Goal: Task Accomplishment & Management: Use online tool/utility

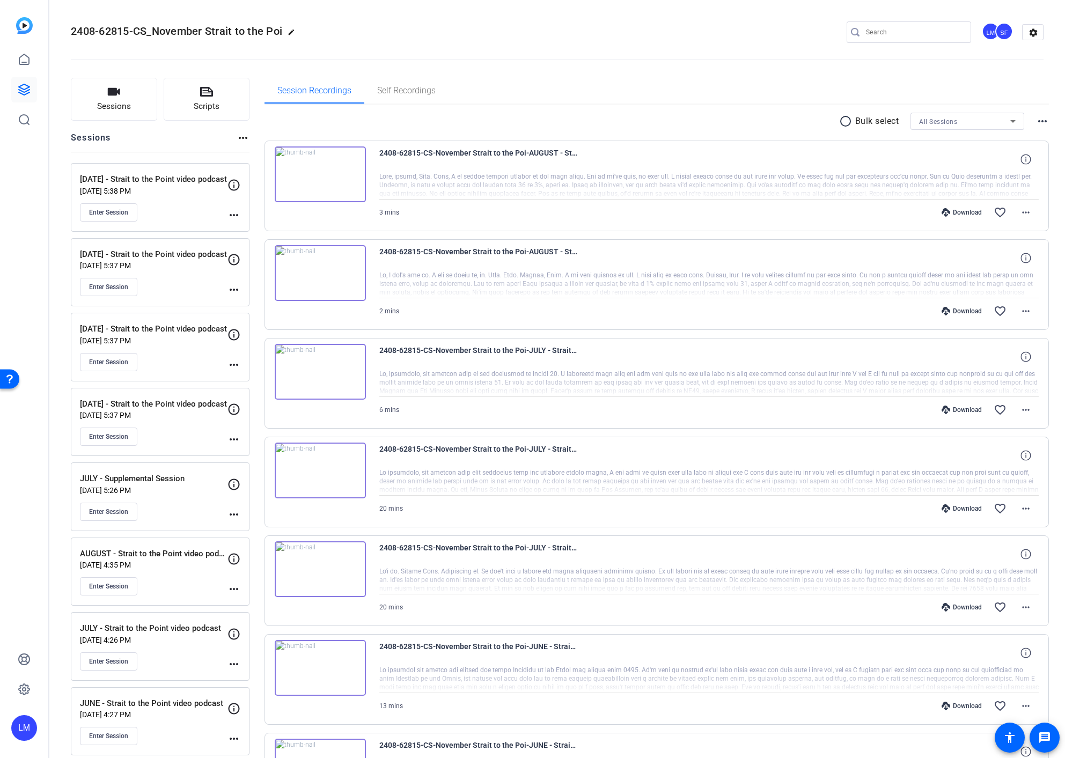
click at [754, 197] on div at bounding box center [709, 185] width 660 height 27
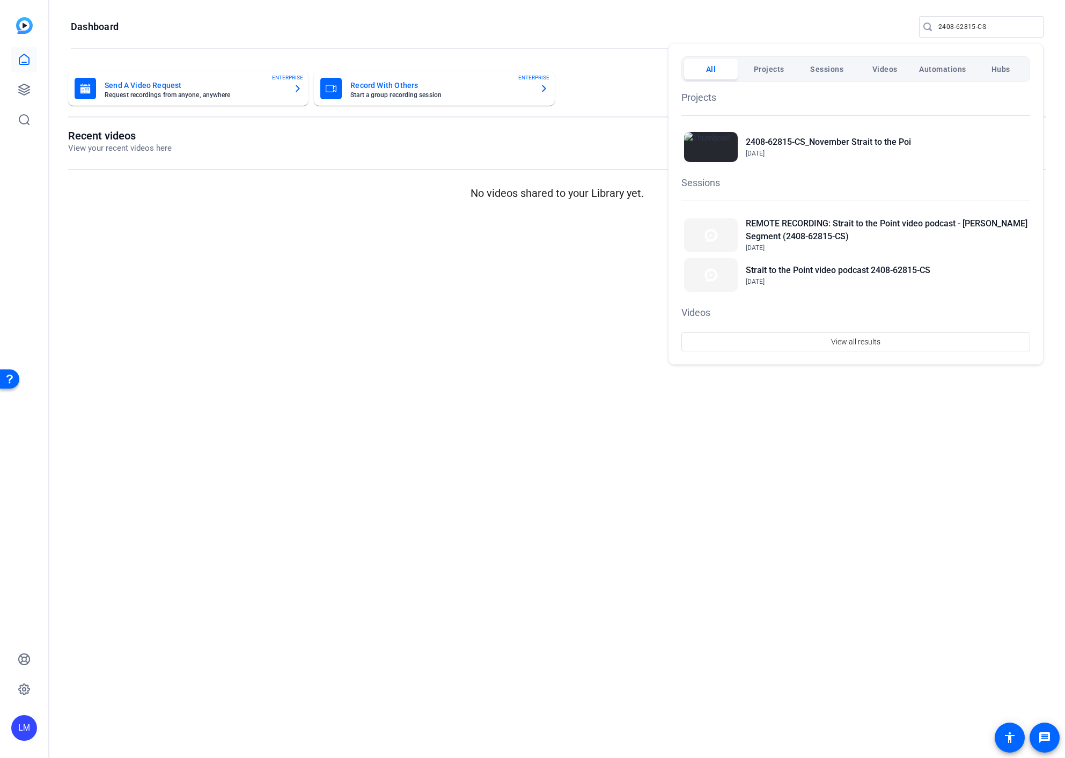
click at [22, 91] on div at bounding box center [532, 379] width 1065 height 758
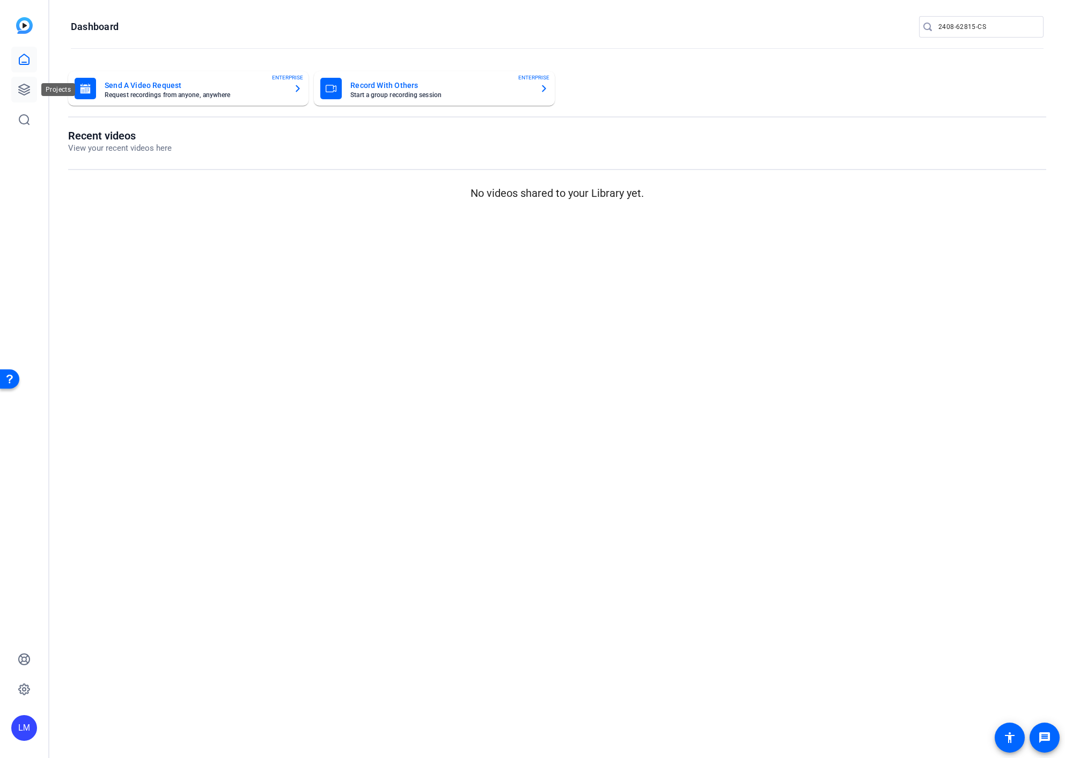
click at [22, 88] on icon at bounding box center [24, 89] width 11 height 11
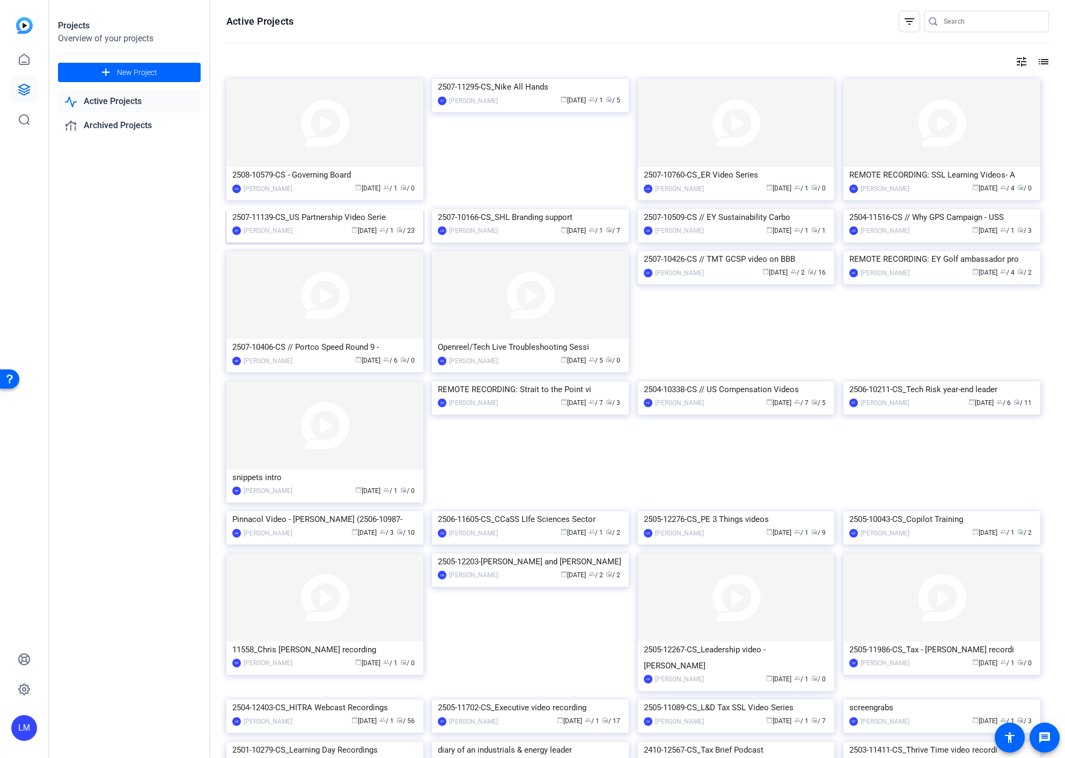
click at [303, 225] on div "2507-11139-CS_US Partnership Video Serie" at bounding box center [324, 217] width 185 height 16
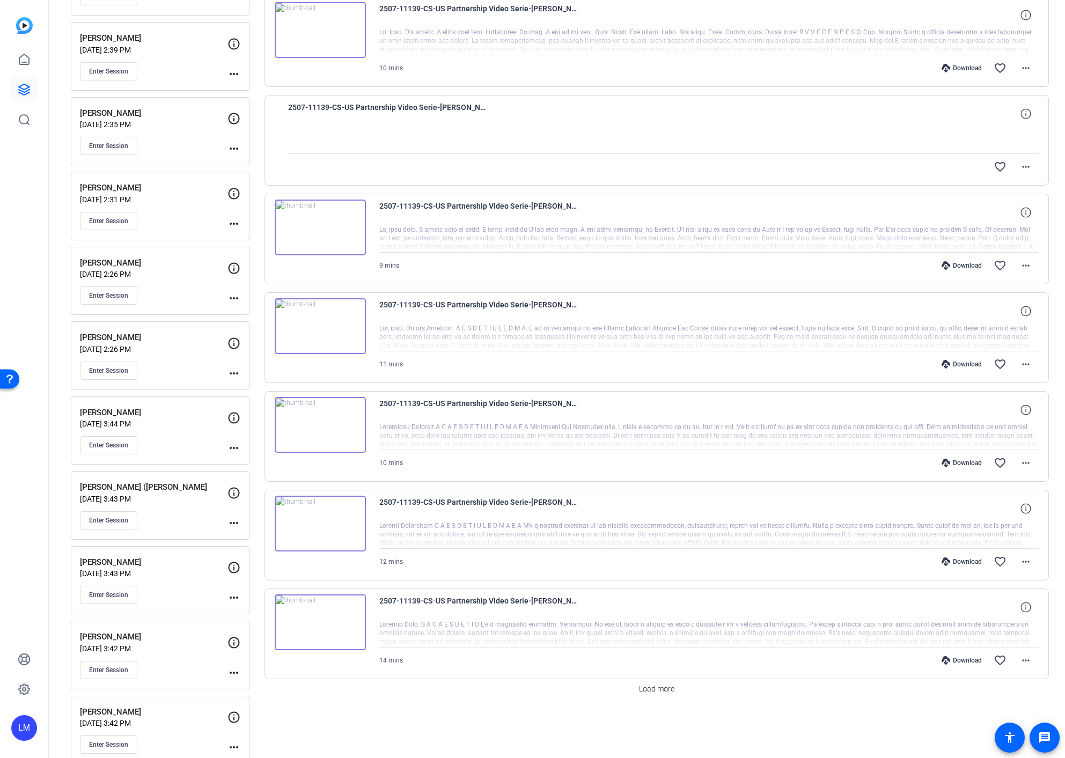
scroll to position [435, 0]
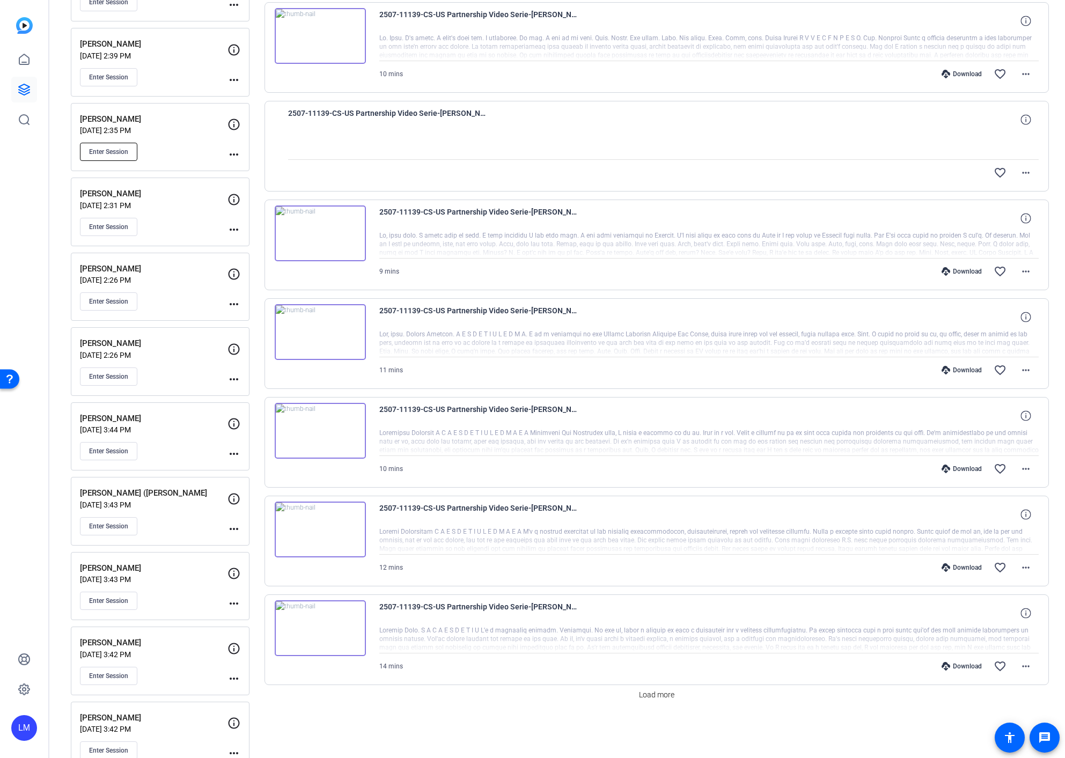
click at [112, 151] on span "Enter Session" at bounding box center [108, 152] width 39 height 9
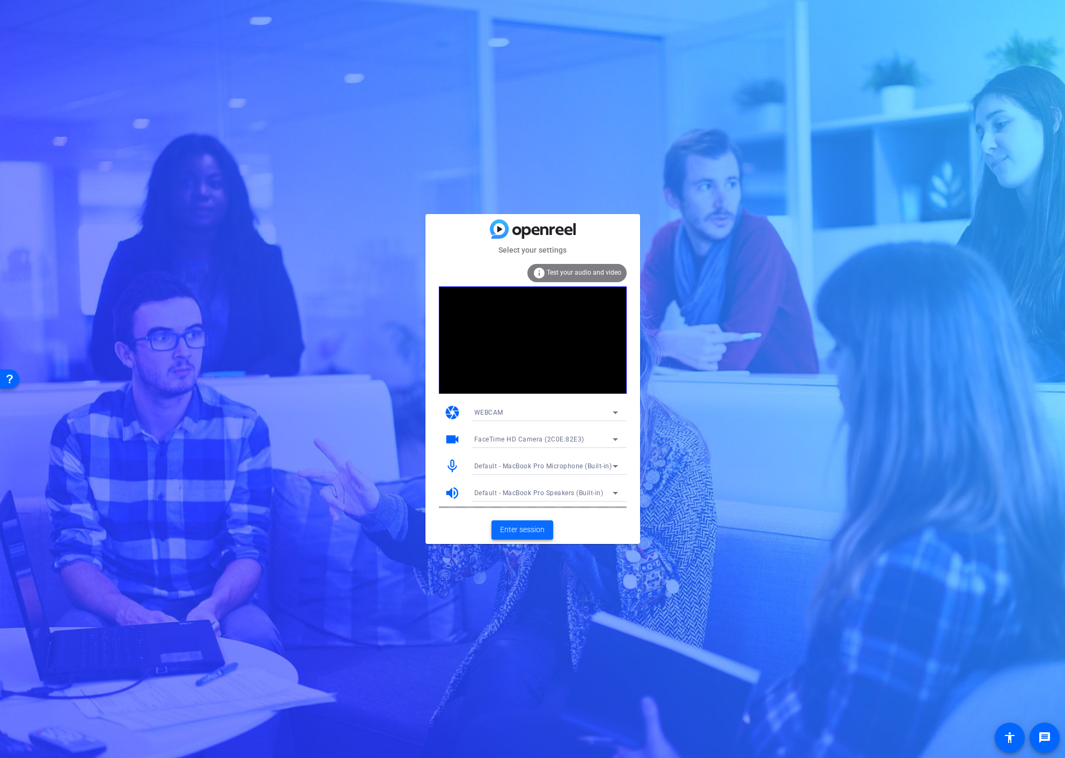
click at [522, 534] on span "Enter session" at bounding box center [522, 529] width 45 height 11
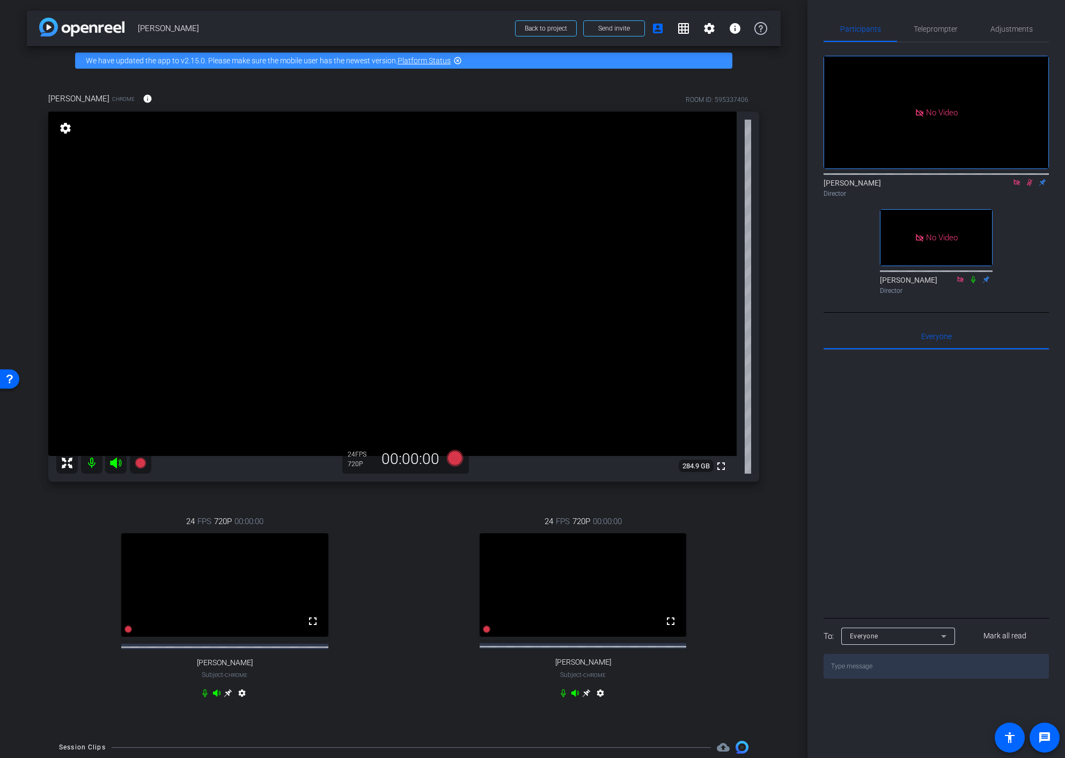
click at [597, 702] on mat-icon "settings" at bounding box center [600, 695] width 13 height 13
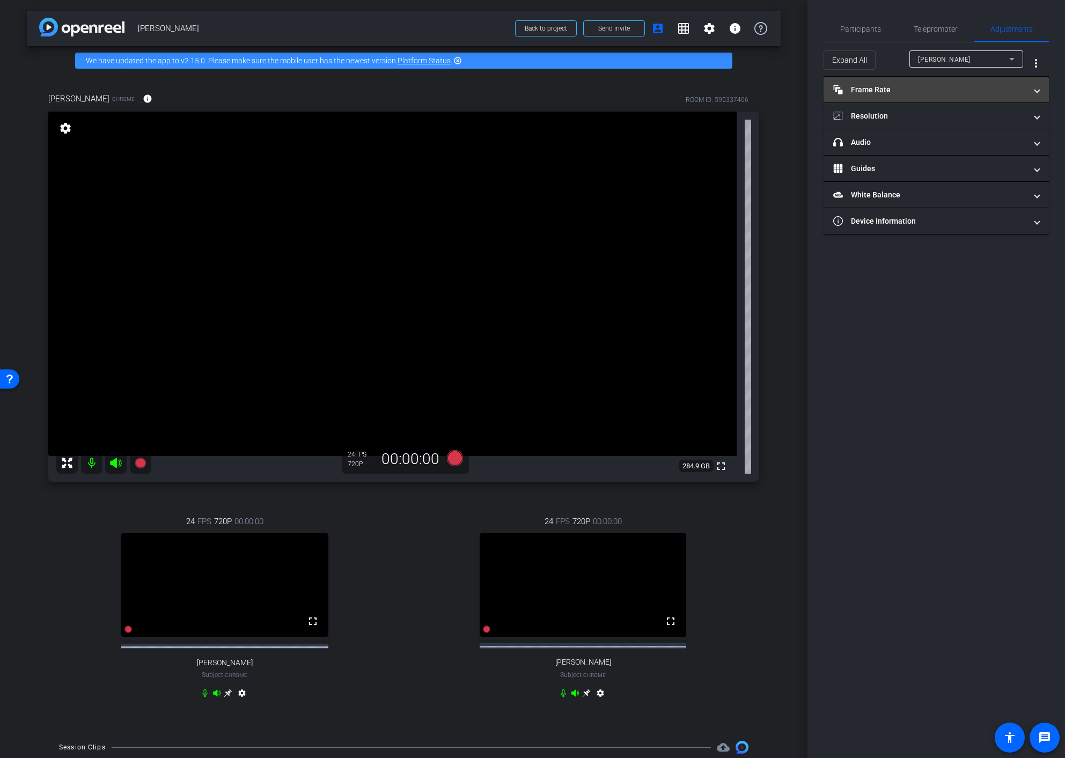
click at [923, 82] on mat-expansion-panel-header "Frame Rate Frame Rate" at bounding box center [936, 90] width 225 height 26
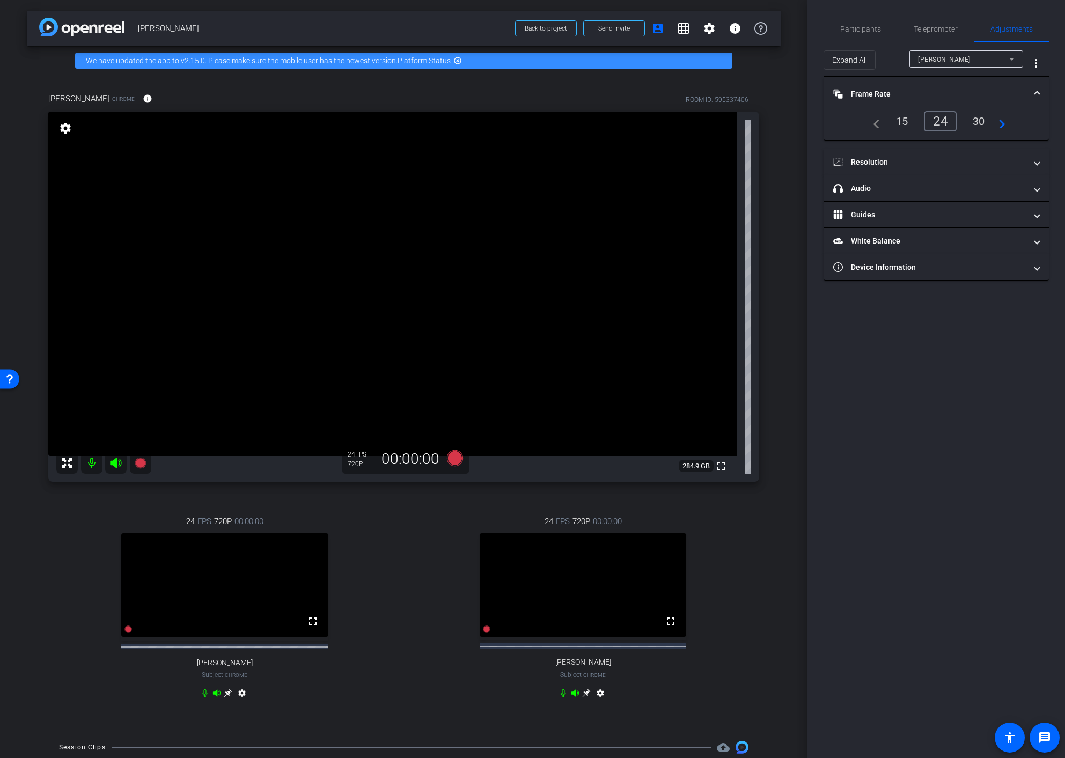
click at [981, 122] on div "30" at bounding box center [979, 121] width 28 height 18
click at [969, 163] on mat-panel-title "Resolution" at bounding box center [929, 162] width 193 height 11
click at [948, 194] on div "1080" at bounding box center [946, 194] width 40 height 18
click at [585, 698] on icon at bounding box center [586, 693] width 9 height 9
click at [852, 30] on span "Participants" at bounding box center [860, 29] width 41 height 8
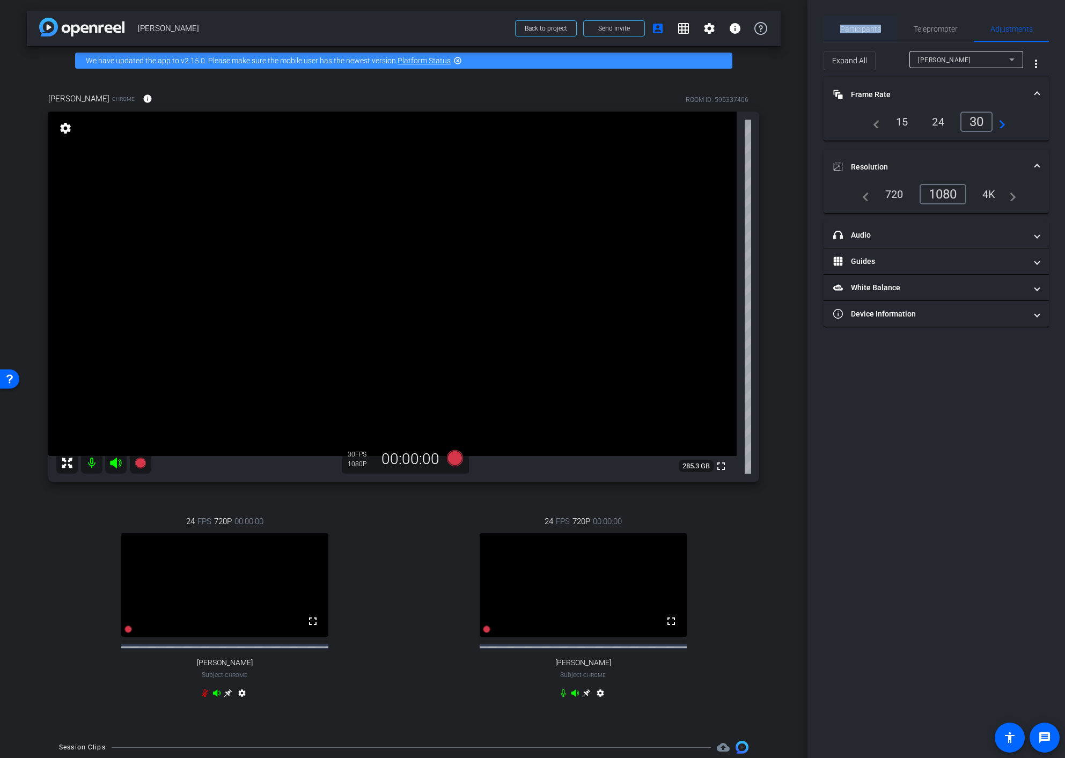
click at [852, 30] on span "Participants" at bounding box center [860, 29] width 41 height 8
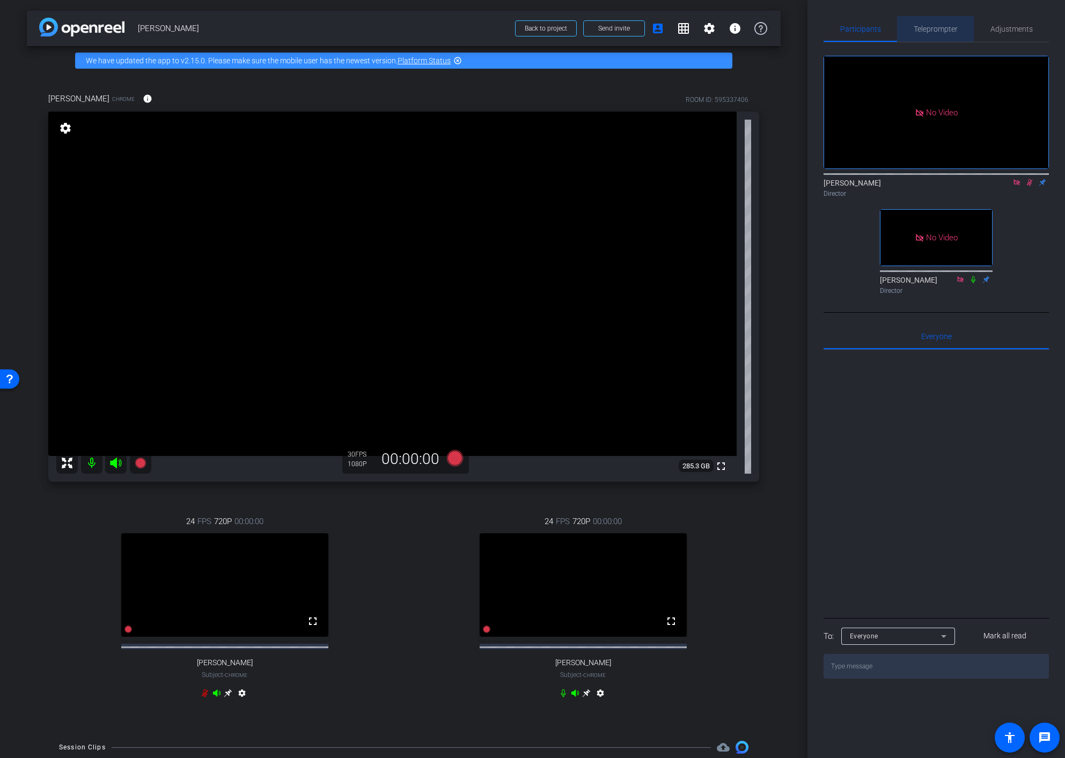
click at [931, 30] on span "Teleprompter" at bounding box center [936, 29] width 44 height 8
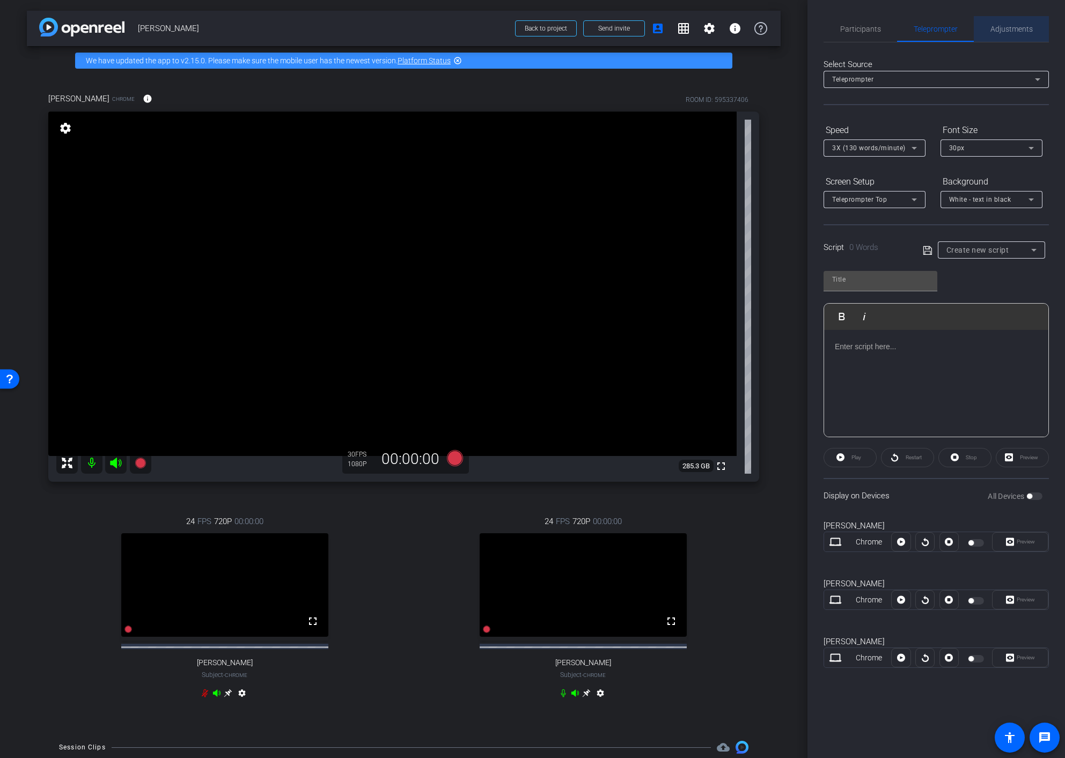
click at [1021, 28] on span "Adjustments" at bounding box center [1012, 29] width 42 height 8
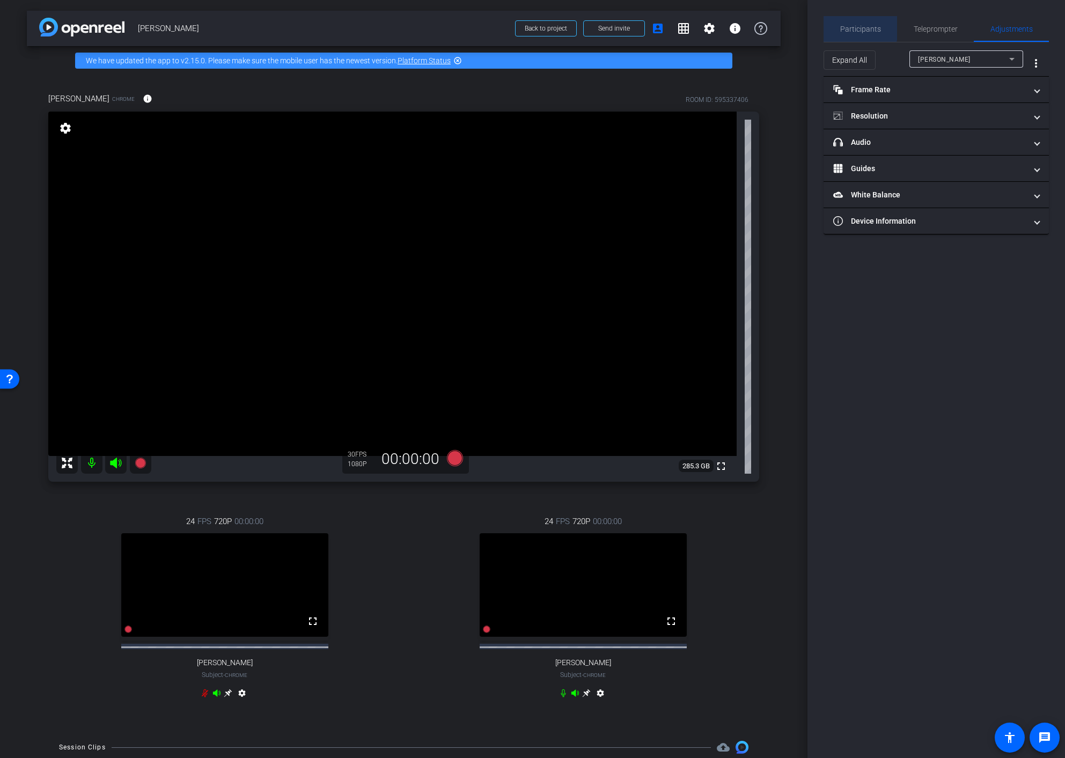
click at [850, 27] on span "Participants" at bounding box center [860, 29] width 41 height 8
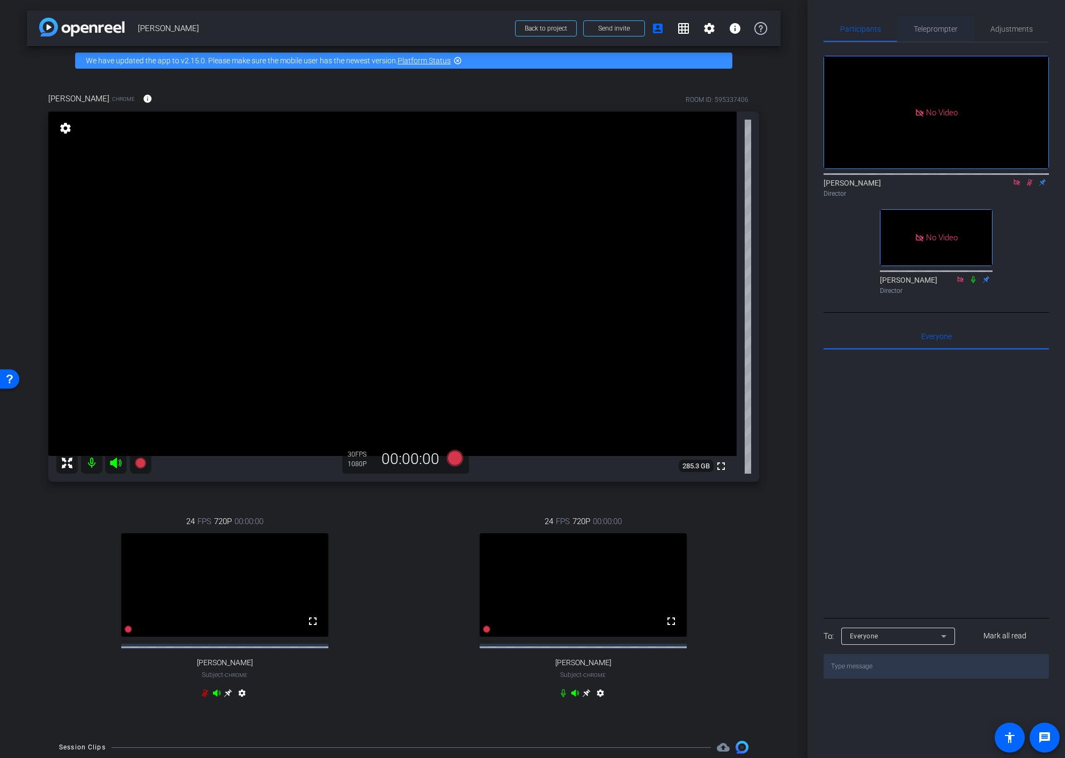
click at [943, 32] on span "Teleprompter" at bounding box center [936, 29] width 44 height 8
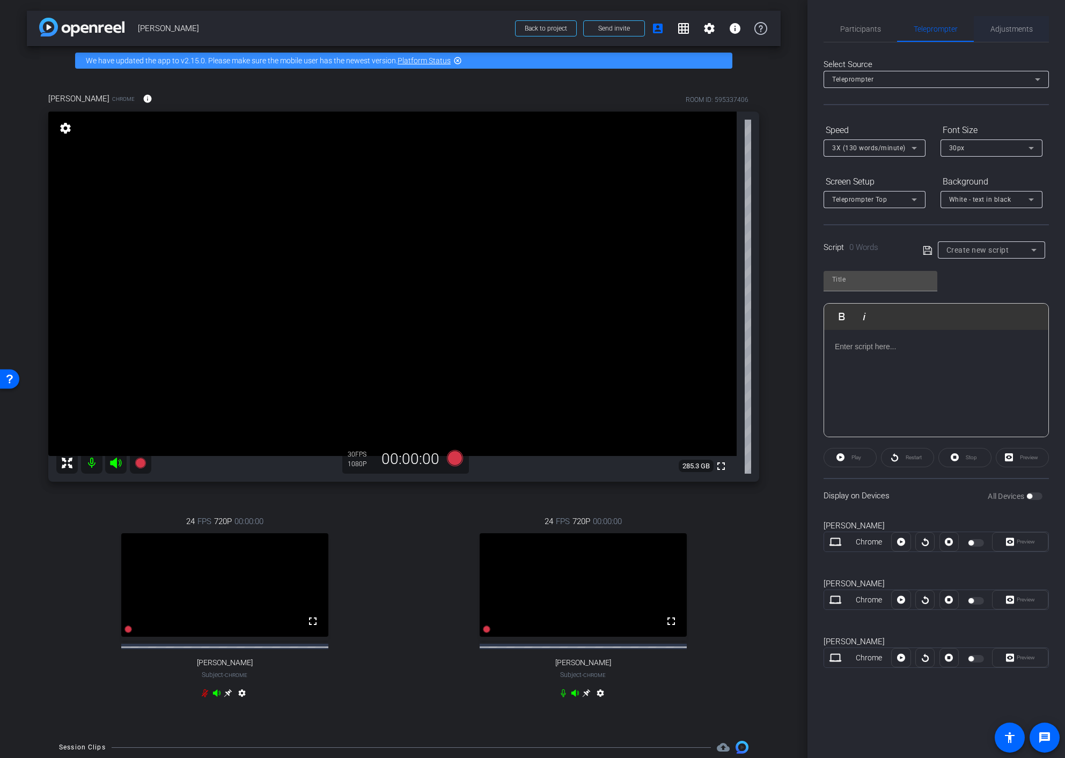
click at [1018, 32] on span "Adjustments" at bounding box center [1012, 29] width 42 height 8
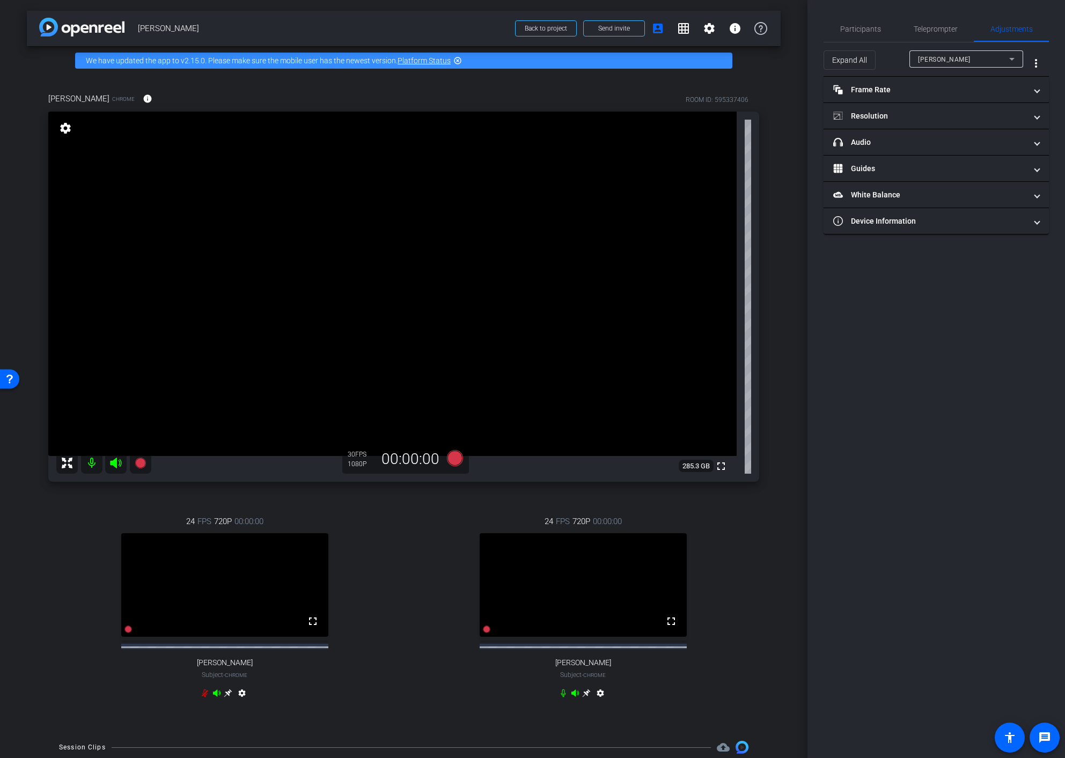
click at [979, 59] on div "Emma Gresser" at bounding box center [963, 59] width 91 height 13
click at [951, 112] on span "[PERSON_NAME]" at bounding box center [945, 114] width 54 height 13
type input "11000"
drag, startPoint x: 44, startPoint y: 97, endPoint x: 97, endPoint y: 101, distance: 53.3
click at [97, 101] on div "Doreen Levine Chrome info ROOM ID: 595337406 fullscreen settings 285.3 GB 30 FP…" at bounding box center [404, 402] width 754 height 655
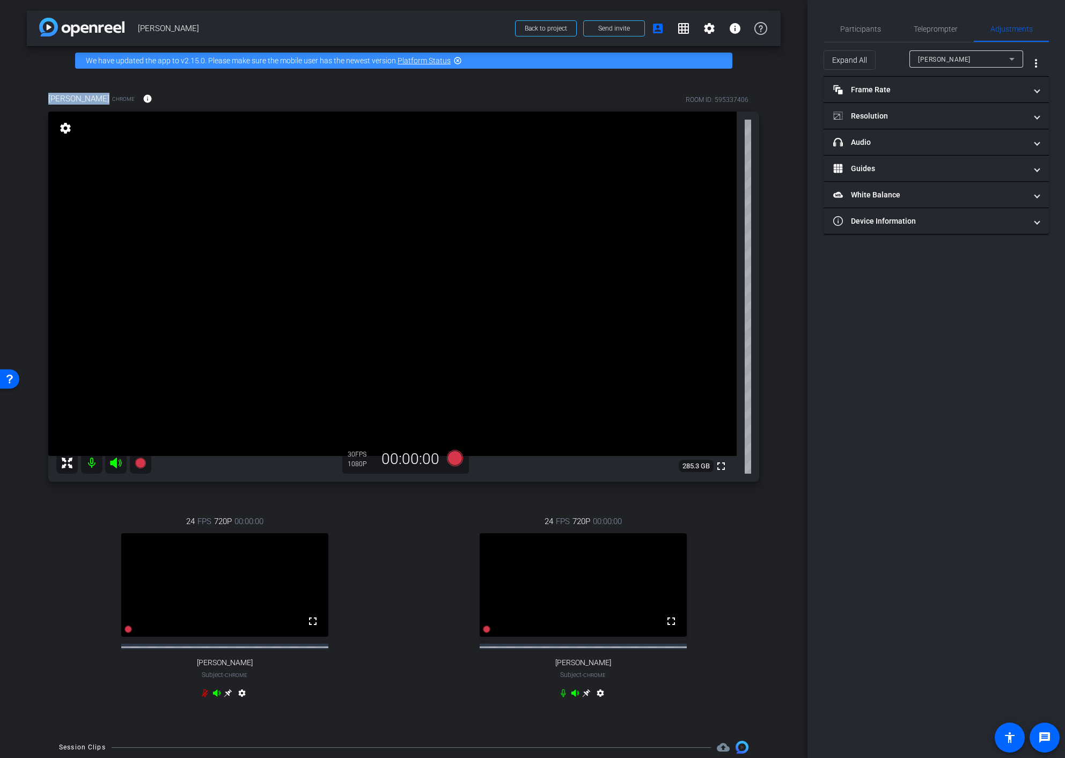
copy span "[PERSON_NAME]"
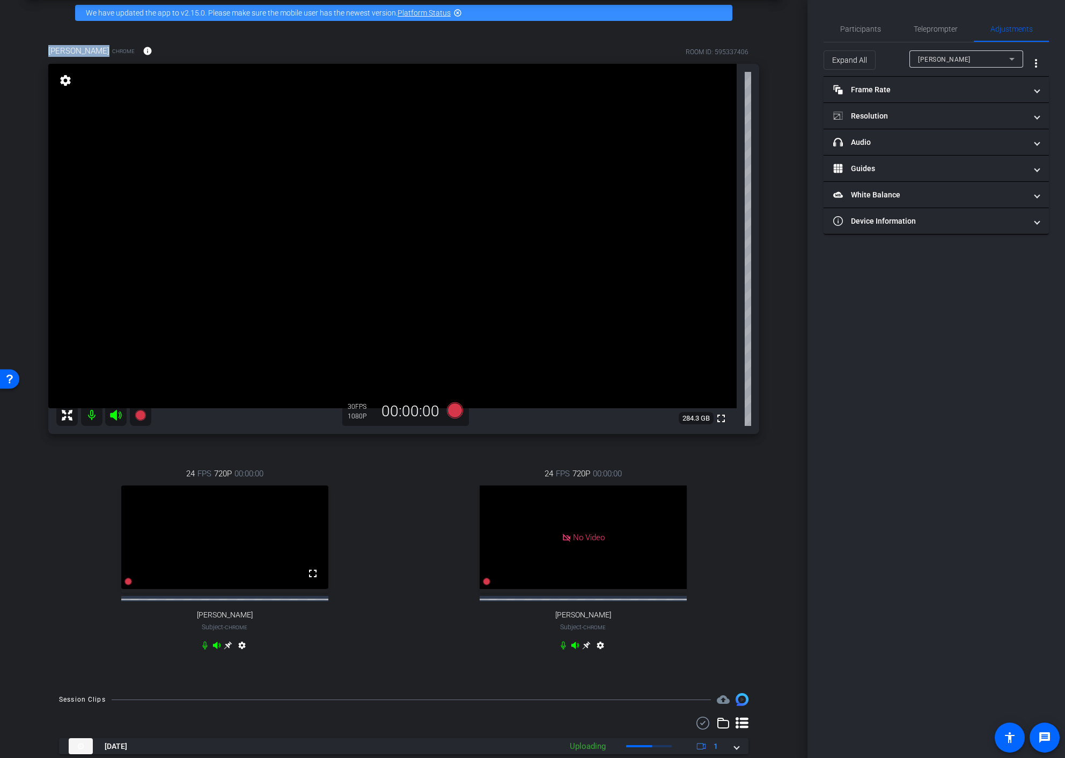
scroll to position [92, 0]
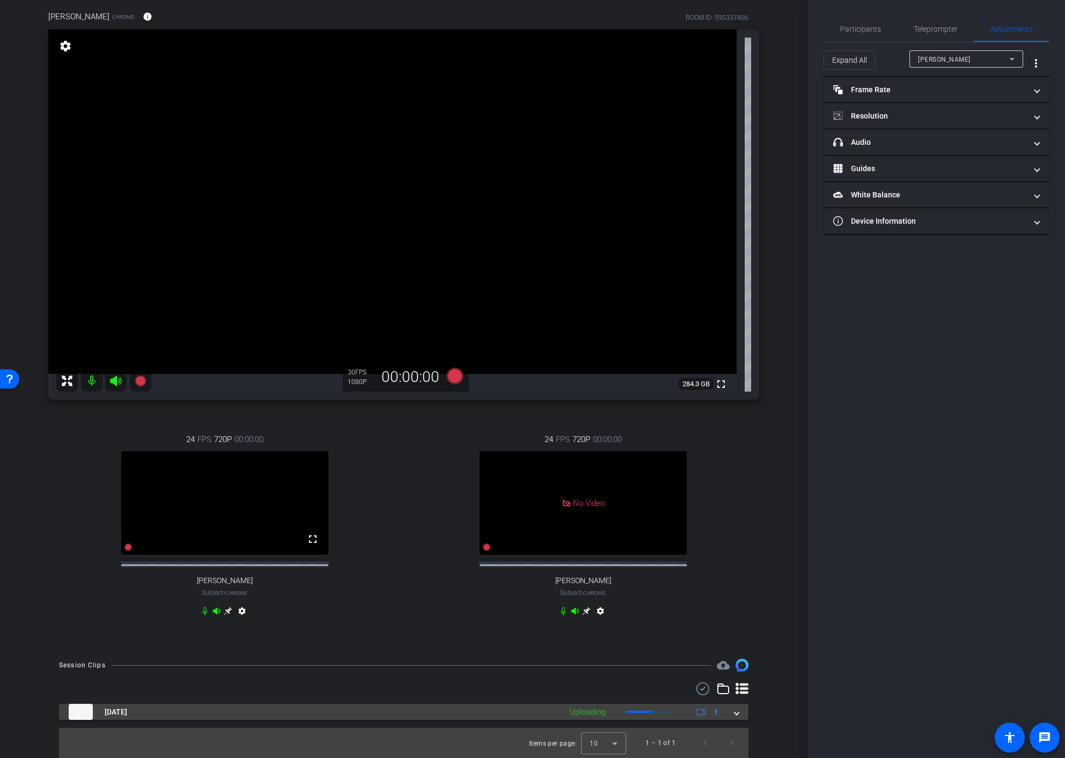
click at [731, 716] on div "Aug 13, 2025 Uploading 1" at bounding box center [402, 712] width 666 height 16
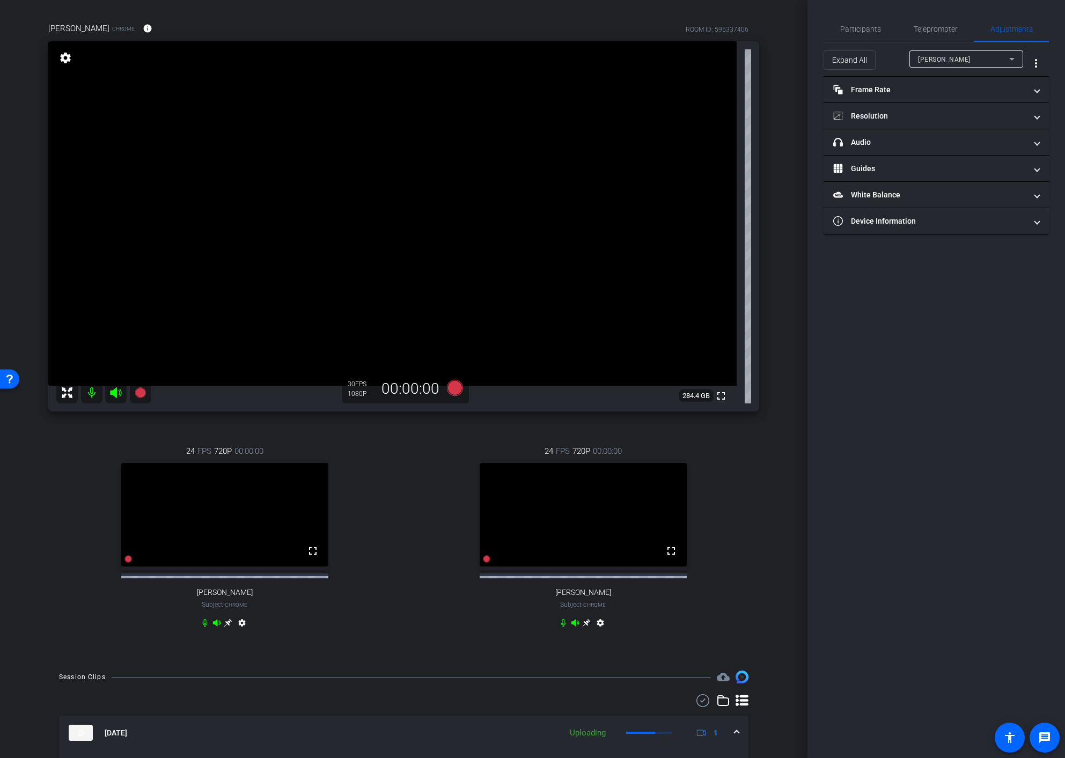
scroll to position [0, 0]
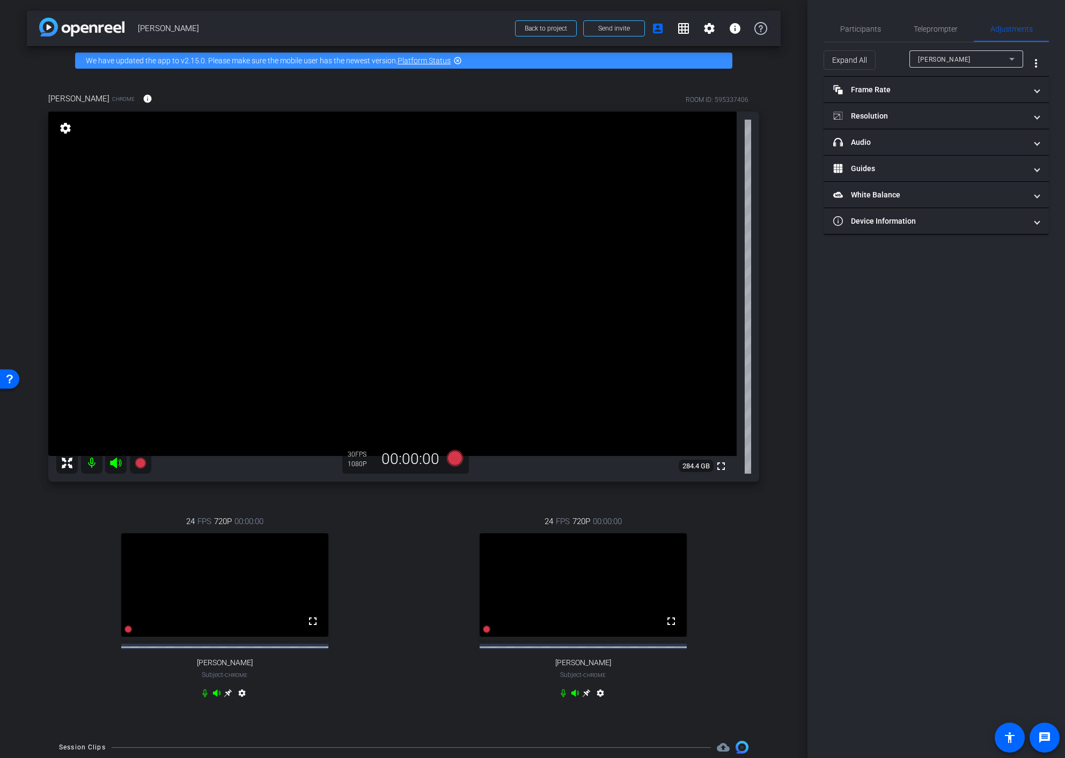
click at [69, 126] on mat-icon "settings" at bounding box center [65, 128] width 15 height 13
click at [1032, 222] on span "Device Information" at bounding box center [934, 221] width 202 height 11
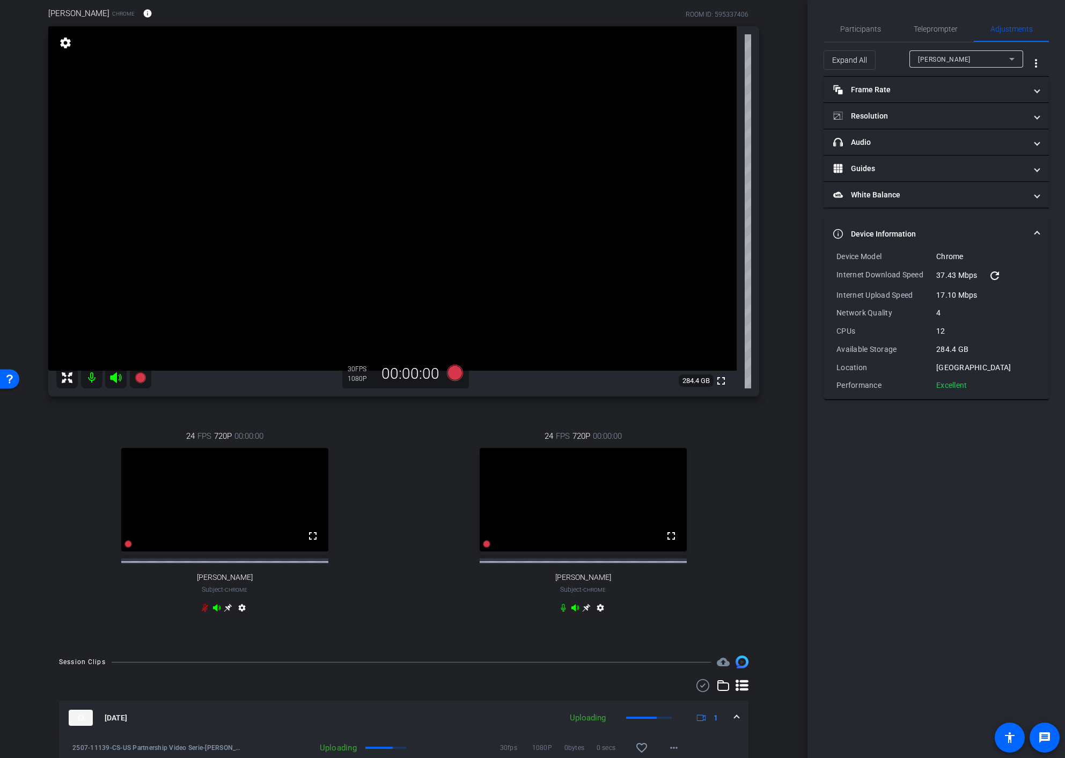
scroll to position [147, 0]
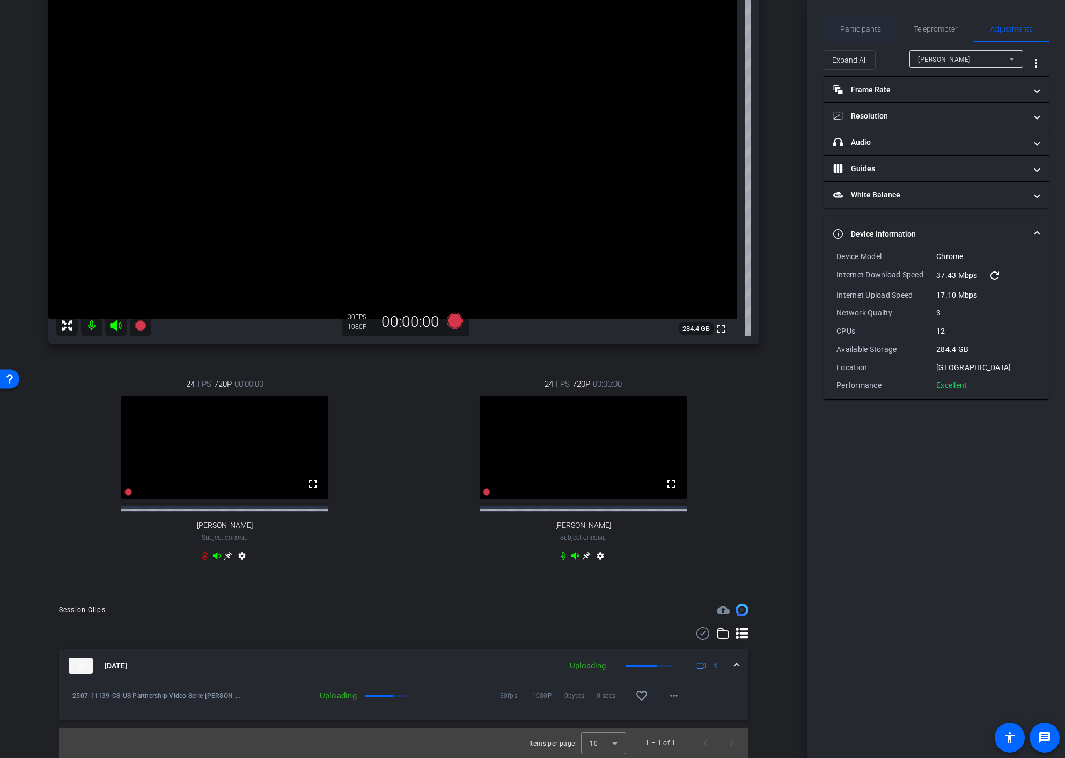
click at [856, 27] on span "Participants" at bounding box center [860, 29] width 41 height 8
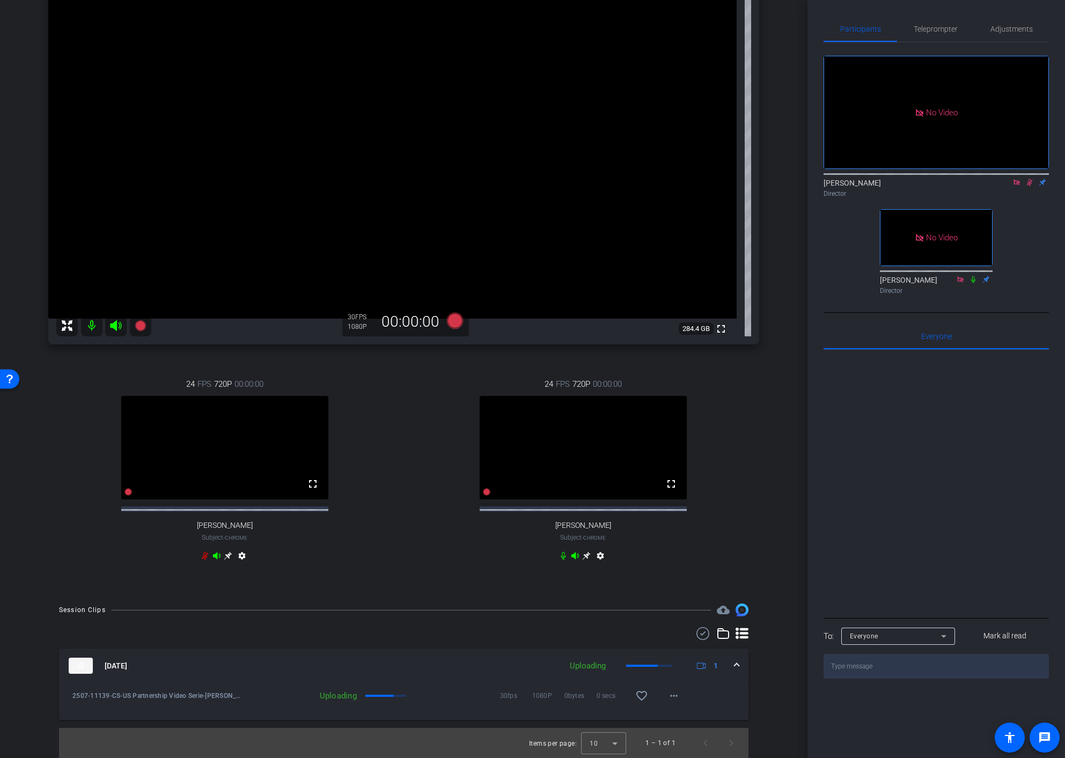
click at [793, 172] on div "arrow_back Doreen Levine Back to project Send invite account_box grid_on settin…" at bounding box center [404, 242] width 808 height 758
click at [1024, 178] on mat-icon at bounding box center [1029, 183] width 13 height 10
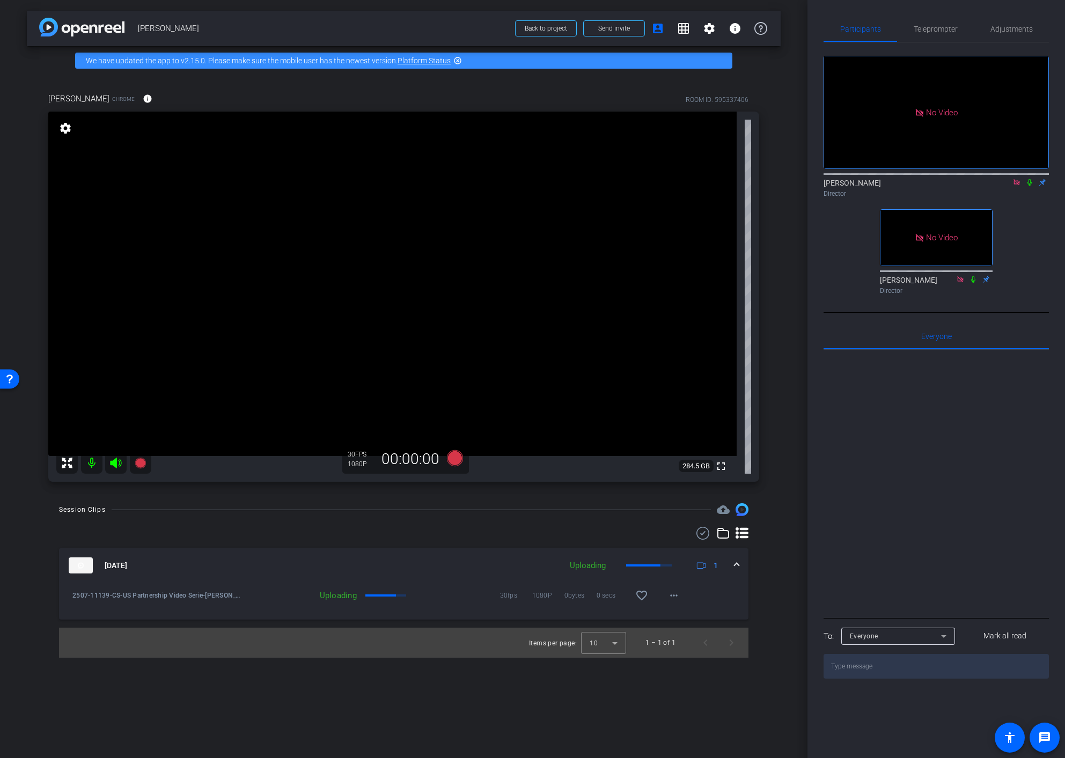
scroll to position [0, 0]
click at [1028, 179] on icon at bounding box center [1029, 183] width 9 height 8
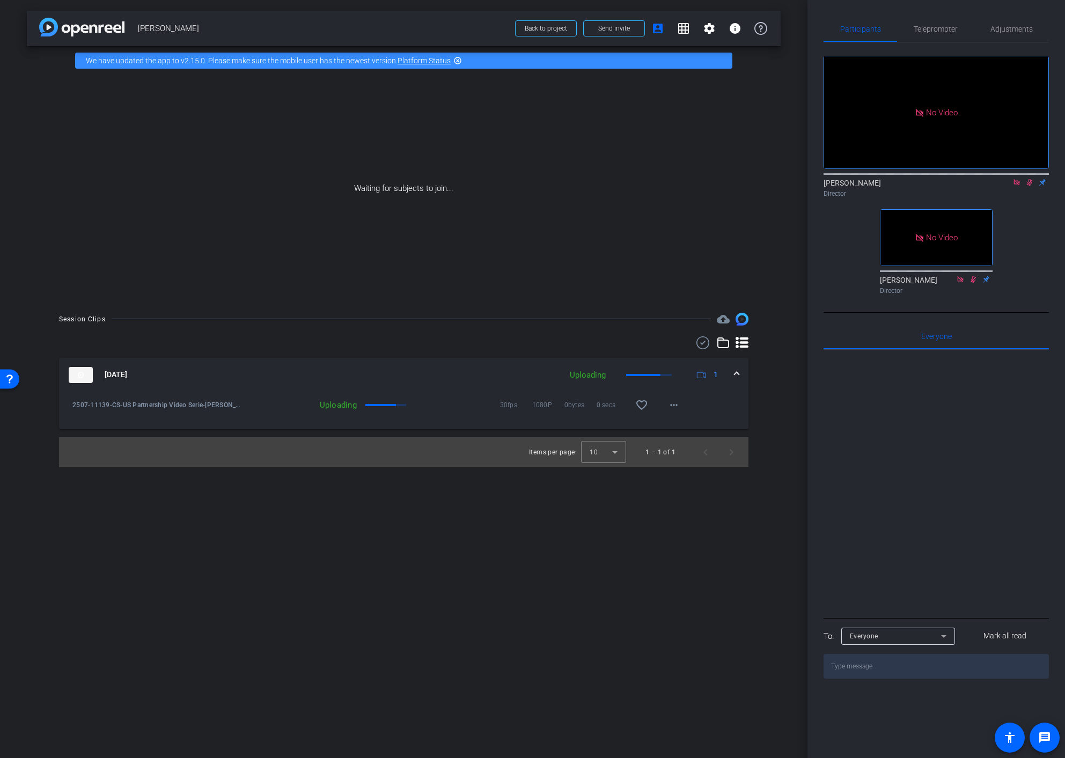
click at [1027, 179] on icon at bounding box center [1029, 183] width 9 height 8
click at [781, 199] on div "arrow_back Doreen Levine Back to project Send invite account_box grid_on settin…" at bounding box center [404, 379] width 808 height 758
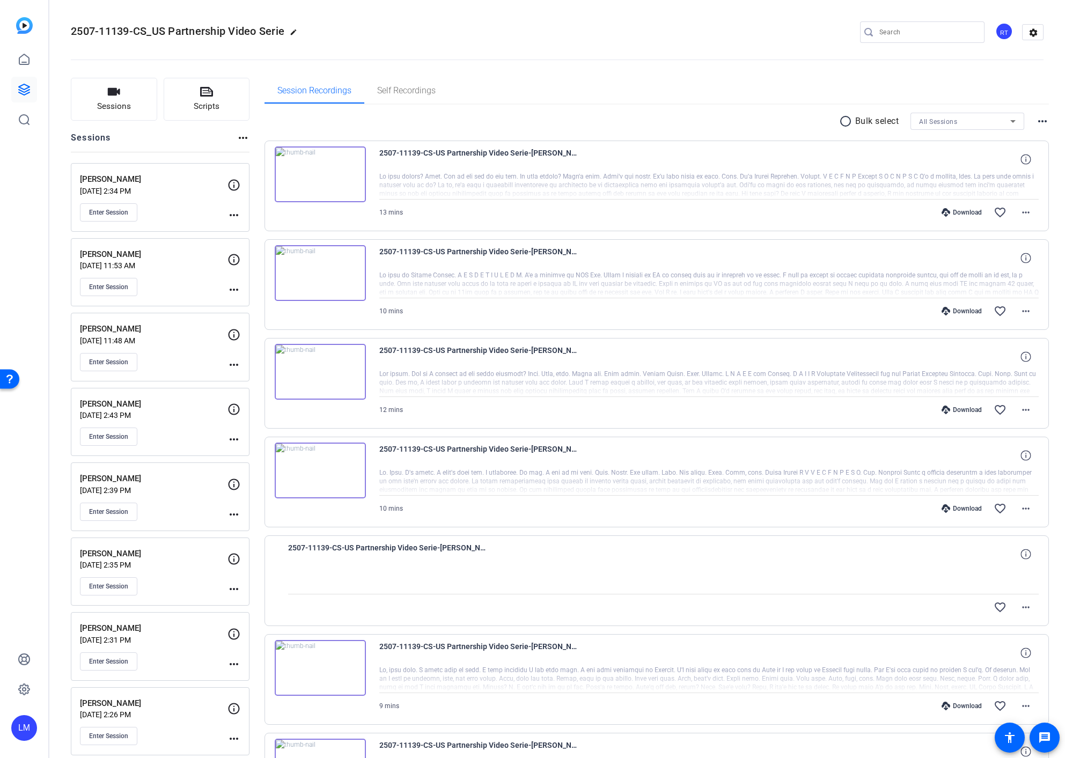
scroll to position [435, 0]
